Goal: Transaction & Acquisition: Purchase product/service

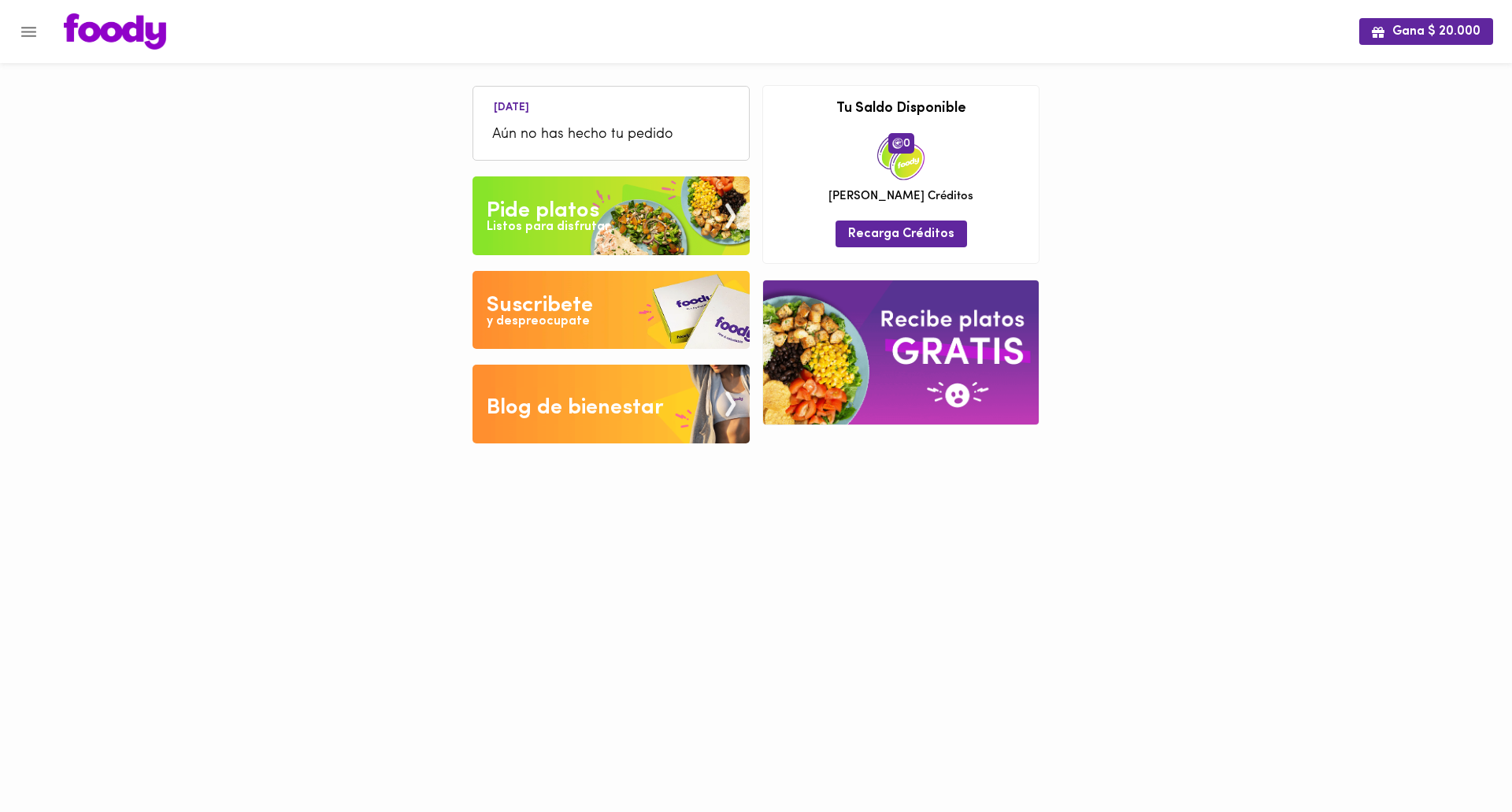
click at [595, 224] on div "Listos para disfrutar" at bounding box center [548, 227] width 122 height 18
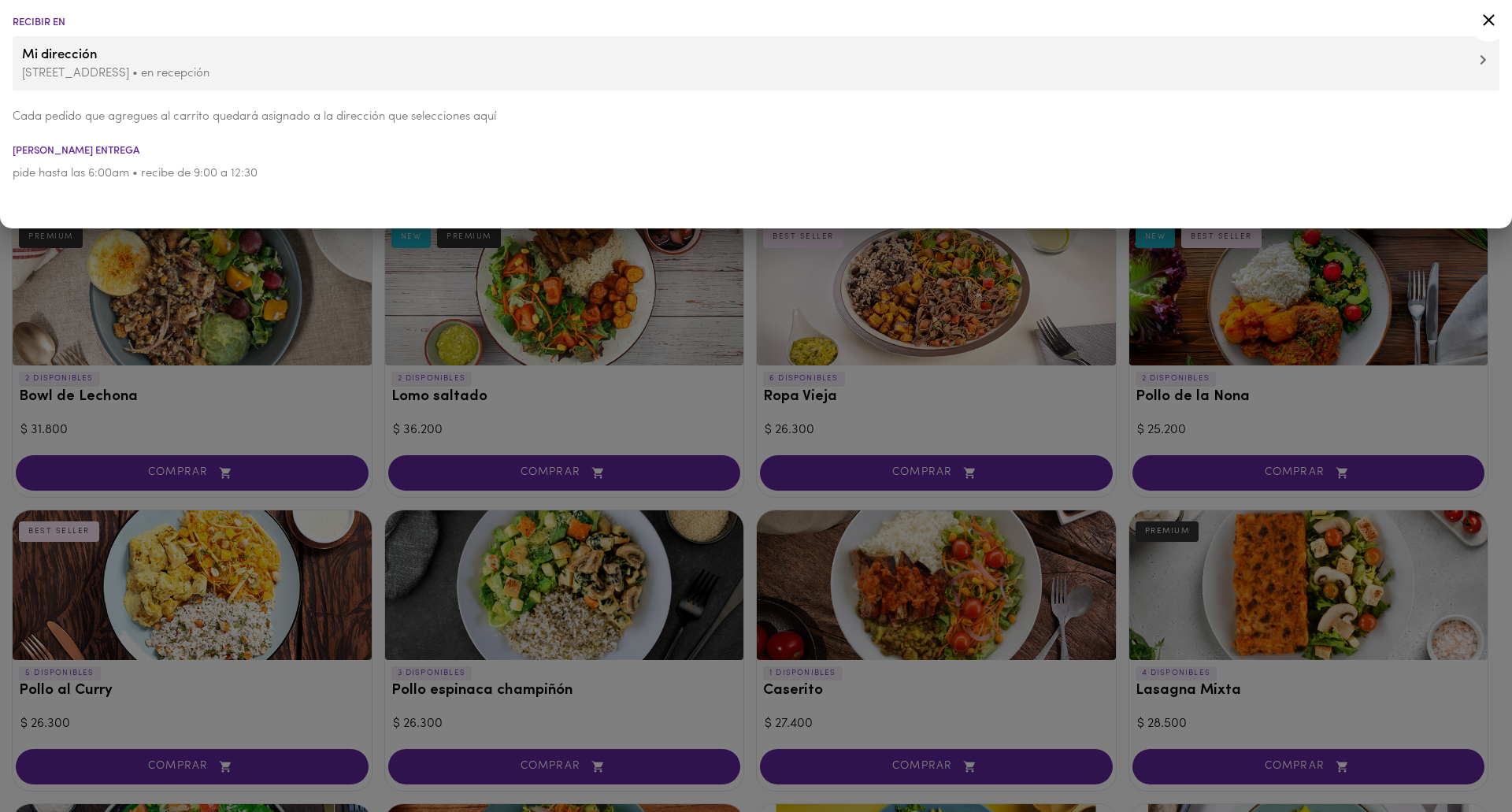
click at [1488, 19] on icon at bounding box center [1488, 19] width 12 height 12
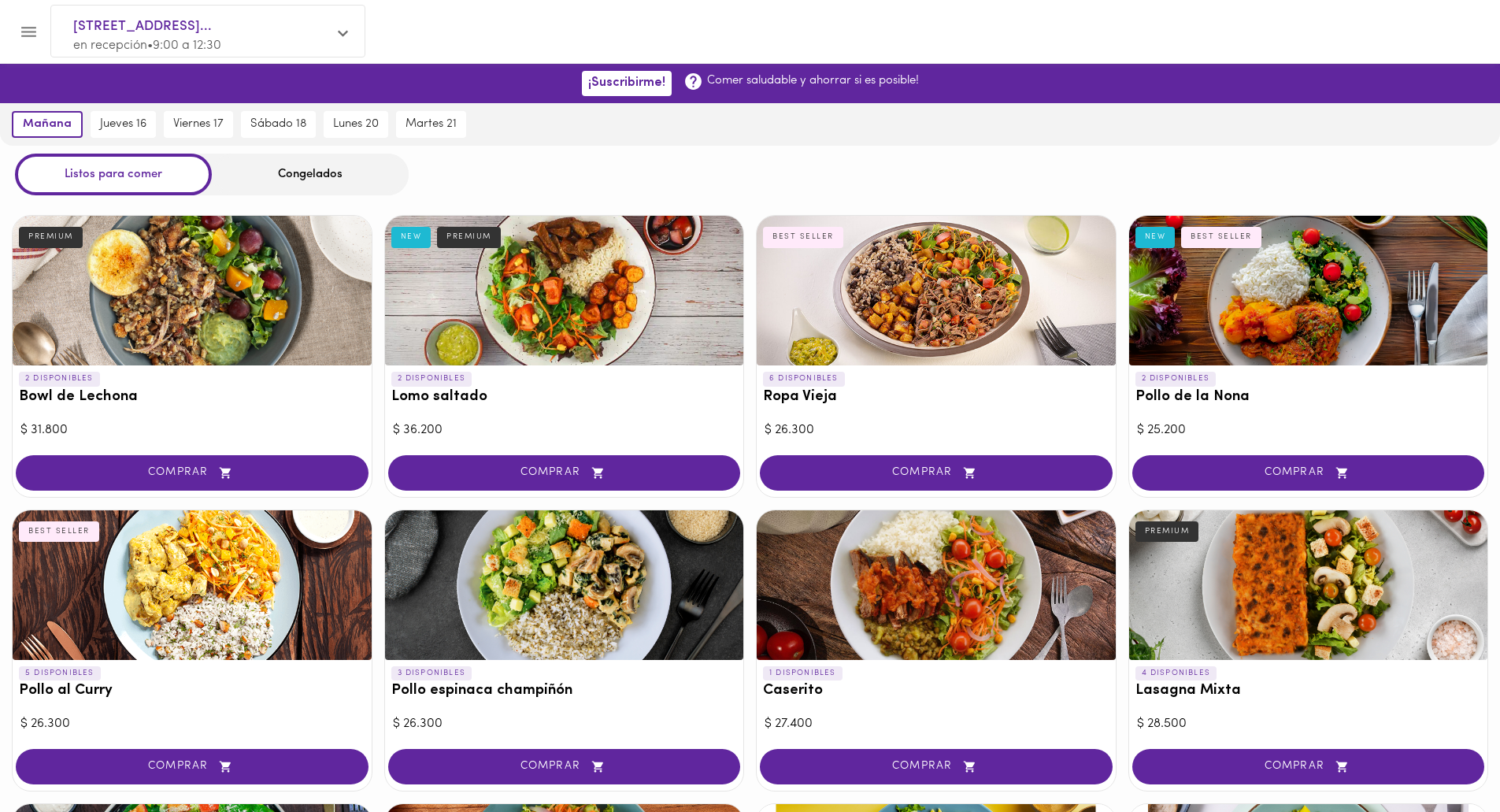
click at [979, 609] on div at bounding box center [936, 585] width 359 height 149
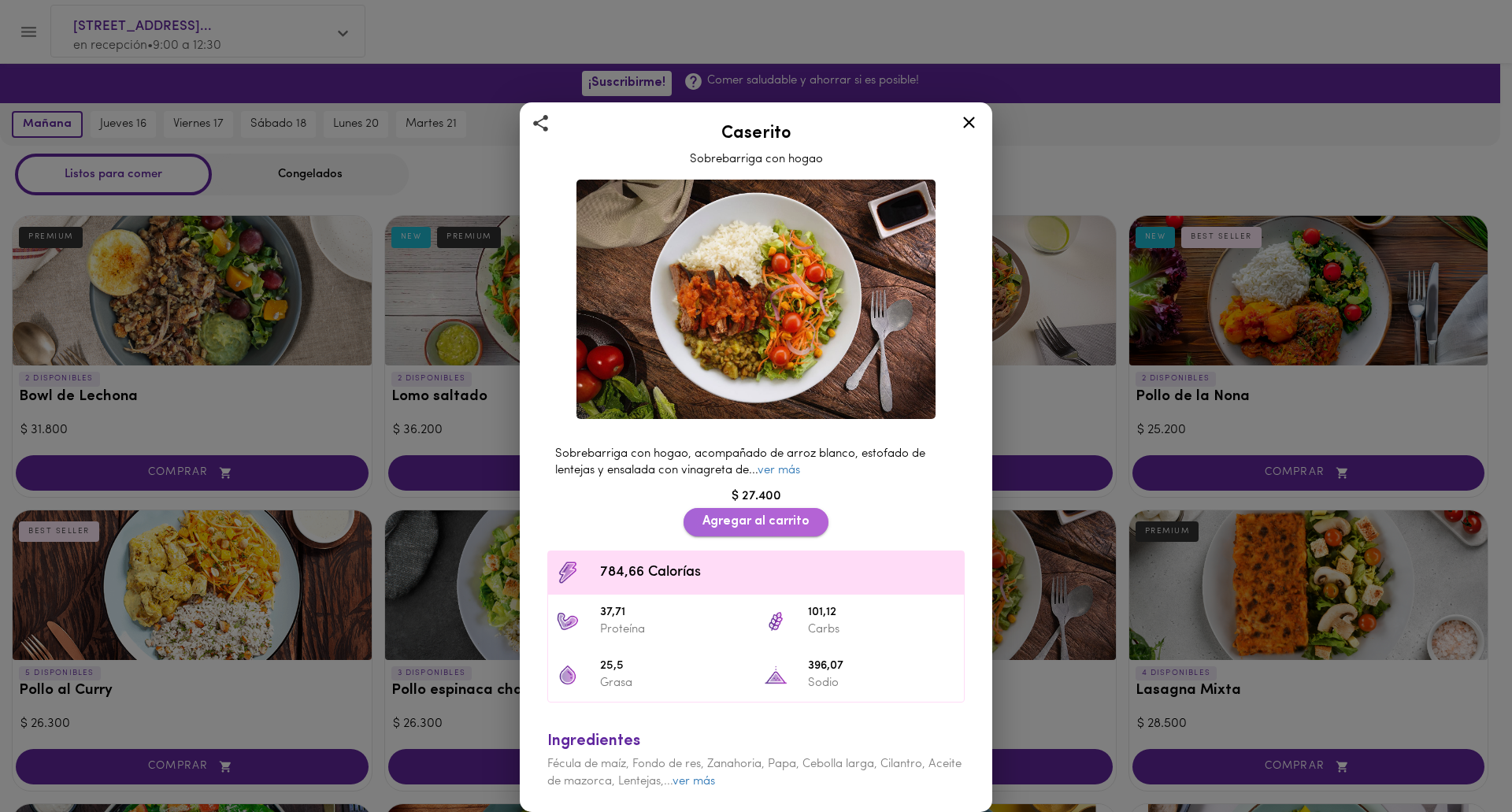
click at [774, 524] on span "Agregar al carrito" at bounding box center [756, 522] width 107 height 15
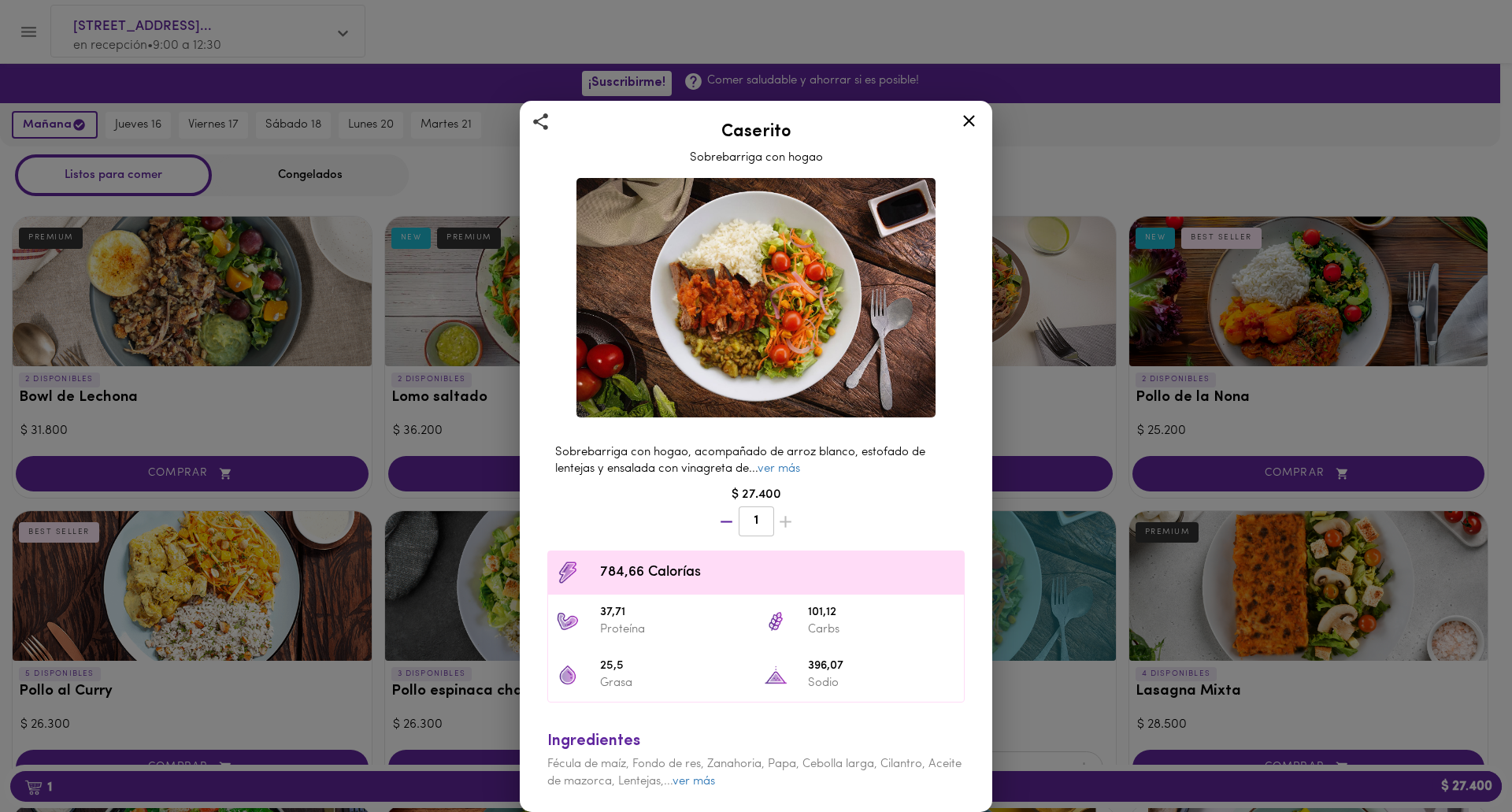
click at [968, 119] on icon at bounding box center [969, 121] width 19 height 19
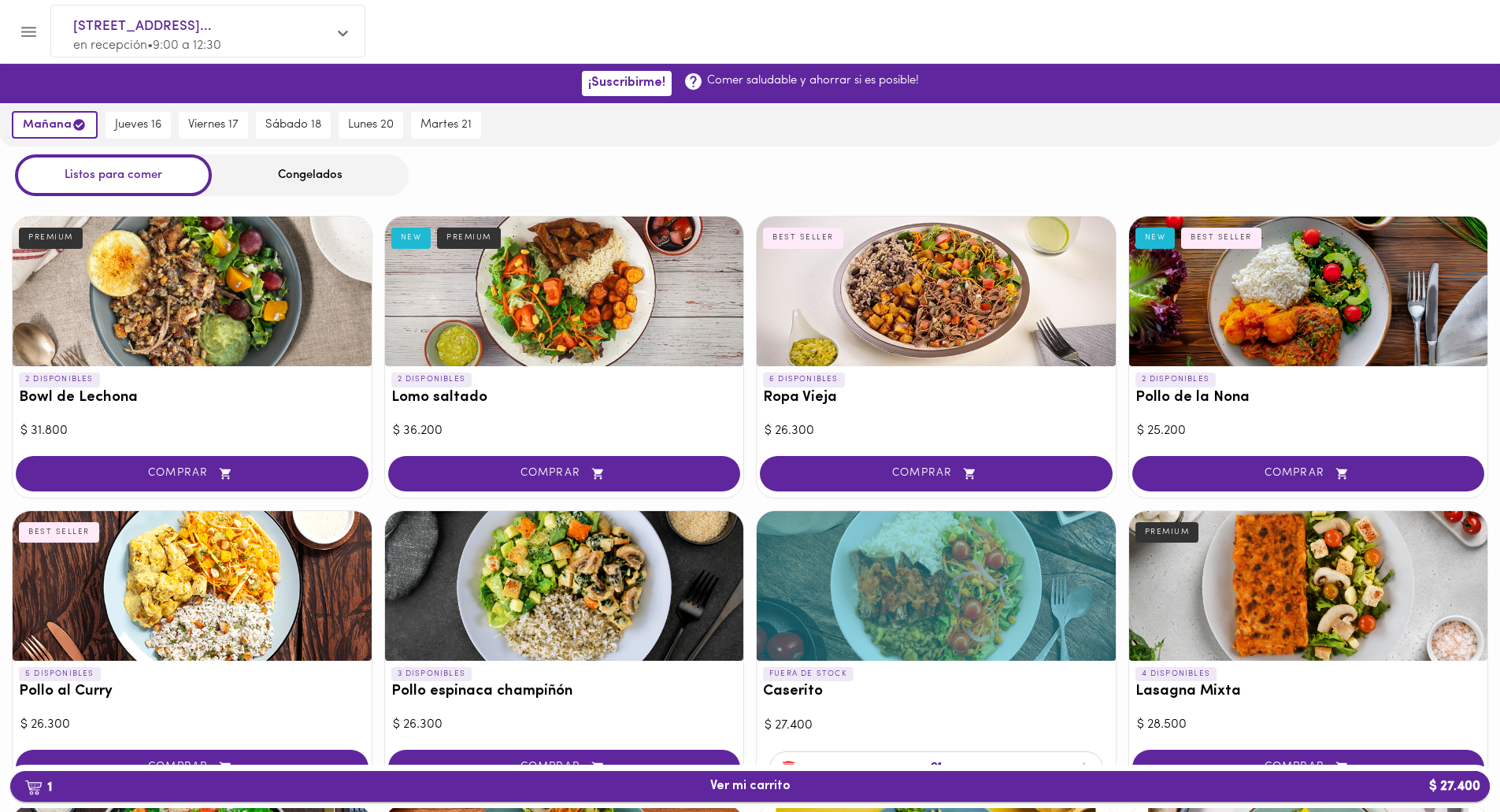
click at [824, 784] on span "1 Ver mi carrito $ 27.400" at bounding box center [750, 786] width 1455 height 15
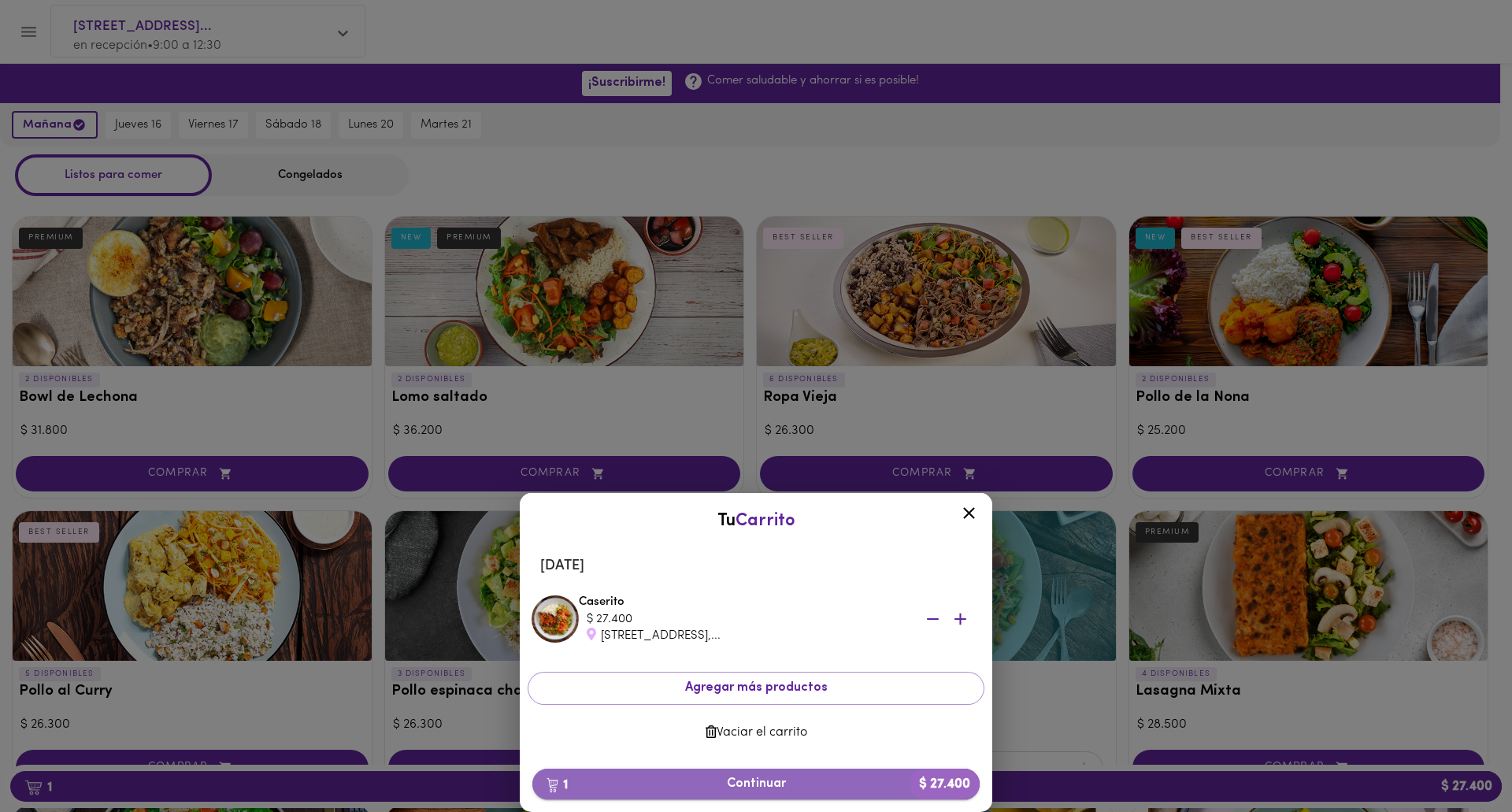
click at [784, 786] on span "1 Continuar $ 27.400" at bounding box center [756, 784] width 422 height 15
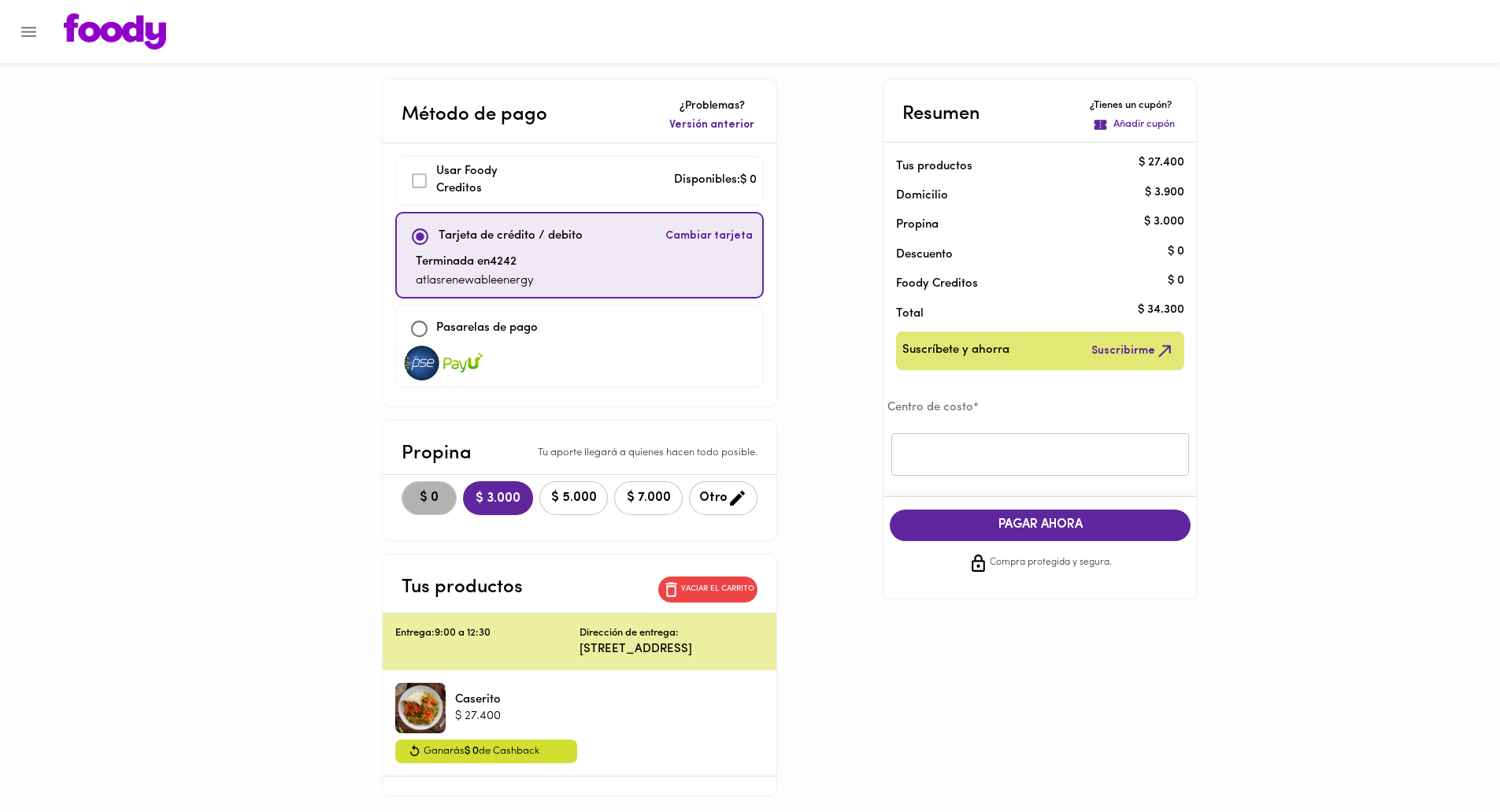
click at [402, 497] on button "$ 0" at bounding box center [429, 498] width 55 height 34
click at [970, 448] on input "text" at bounding box center [1040, 454] width 298 height 43
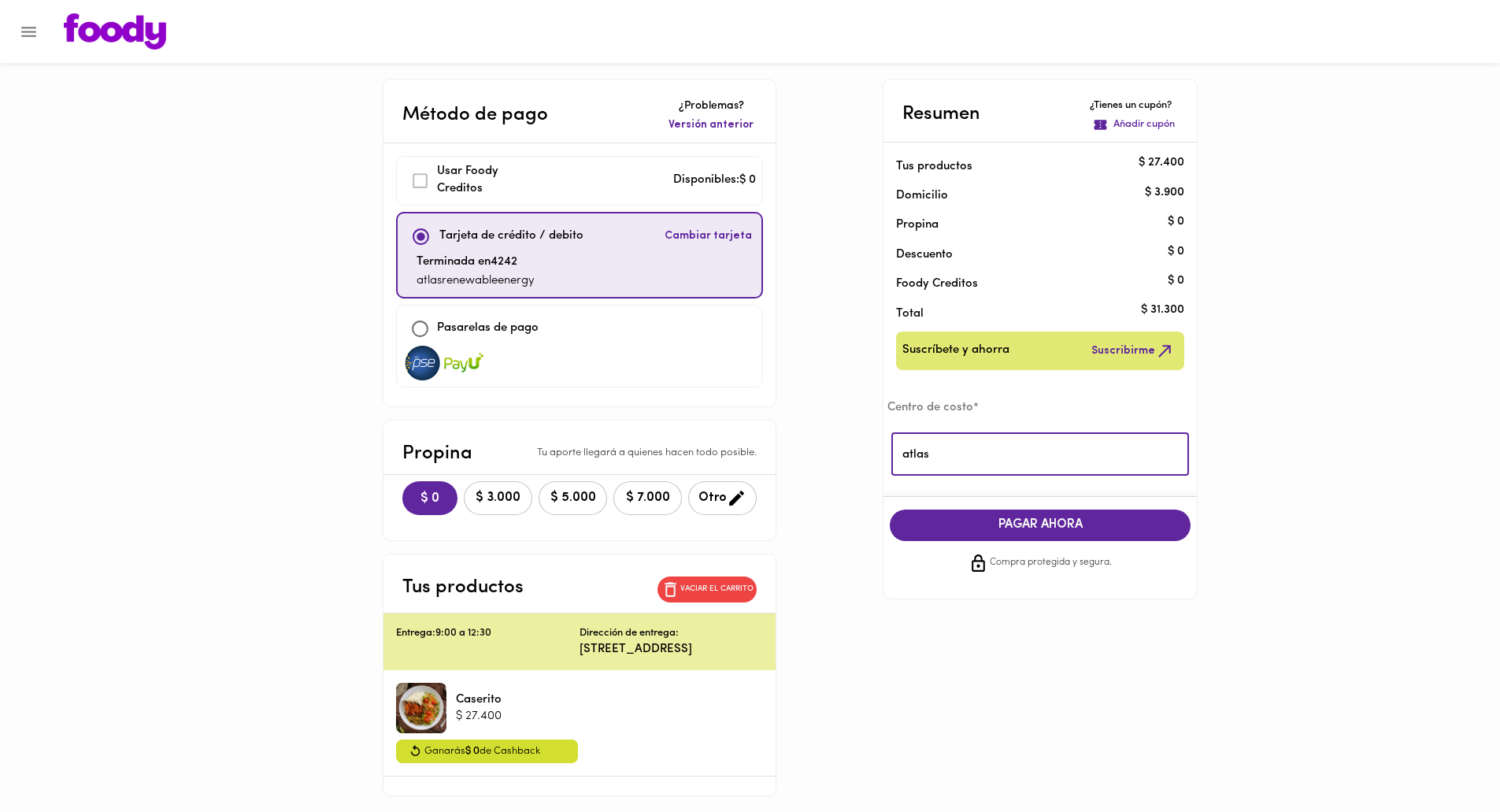
type input "atlas"
click at [1047, 525] on span "PAGAR AHORA" at bounding box center [1040, 525] width 269 height 15
